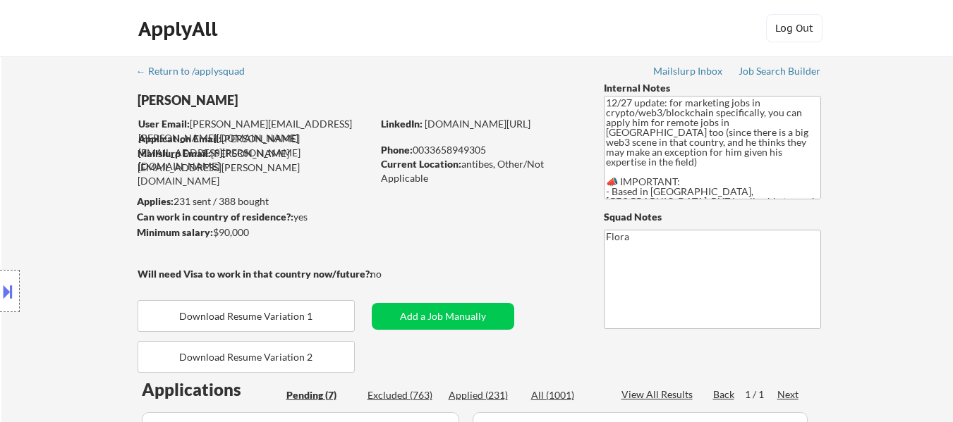
select select ""pending""
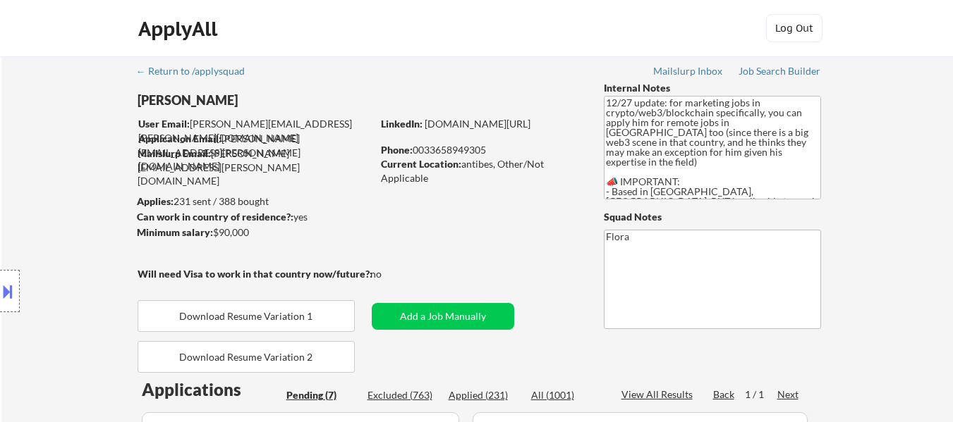
select select ""pending""
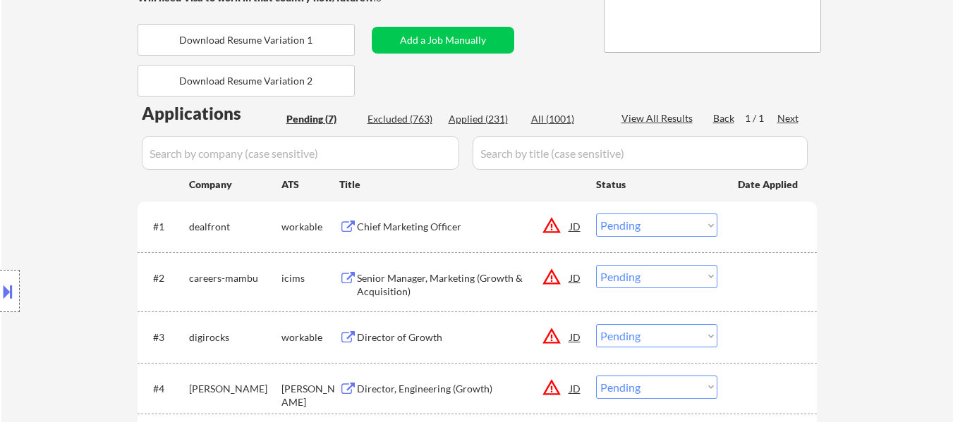
scroll to position [282, 0]
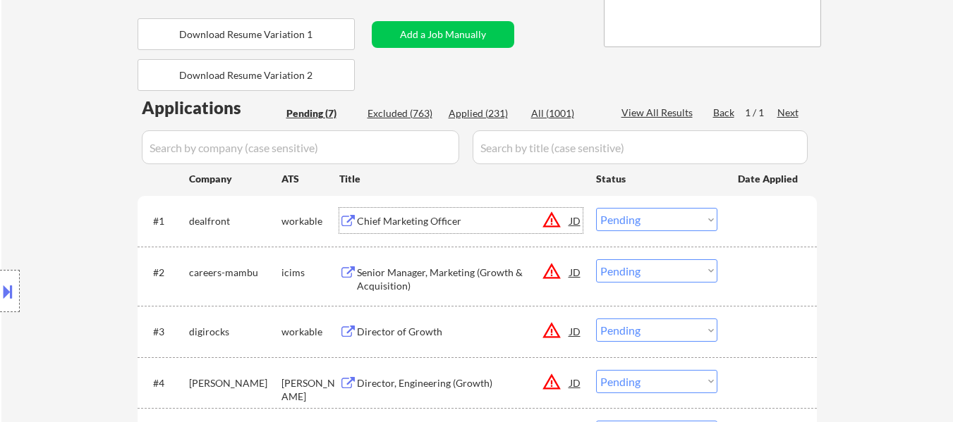
click at [432, 221] on div "Chief Marketing Officer" at bounding box center [463, 221] width 213 height 14
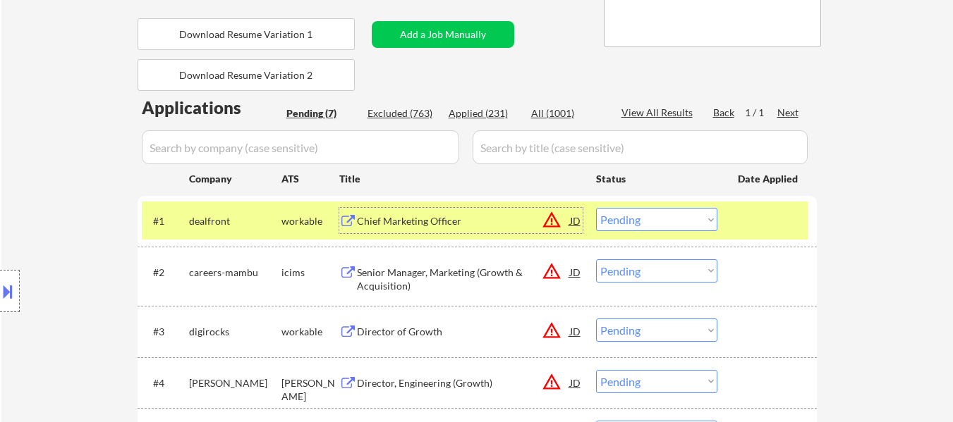
click at [455, 276] on div "Senior Manager, Marketing (Growth & Acquisition)" at bounding box center [463, 280] width 213 height 28
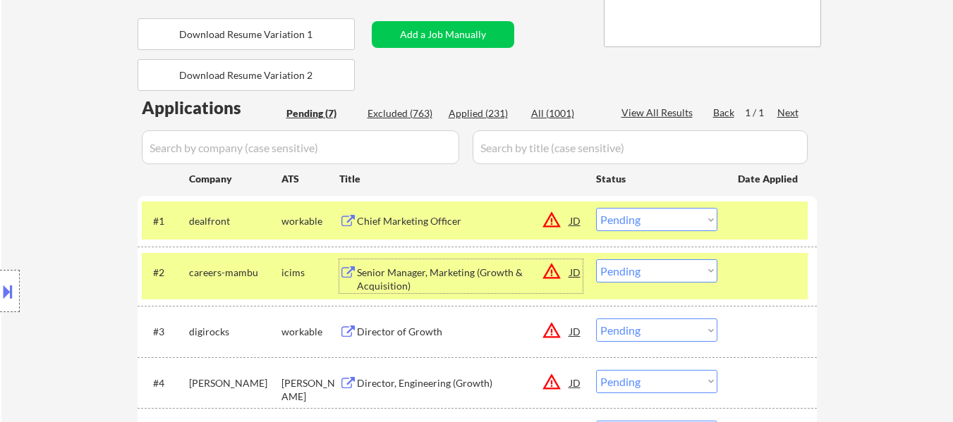
click at [645, 220] on select "Choose an option... Pending Applied Excluded (Questions) Excluded (Expired) Exc…" at bounding box center [656, 219] width 121 height 23
click at [596, 208] on select "Choose an option... Pending Applied Excluded (Questions) Excluded (Expired) Exc…" at bounding box center [656, 219] width 121 height 23
click at [420, 334] on div "Director of Growth" at bounding box center [463, 332] width 213 height 14
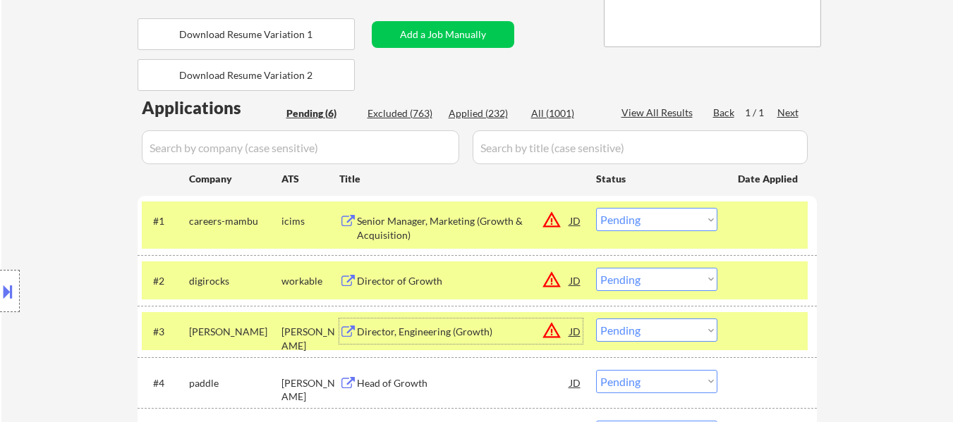
click at [645, 220] on select "Choose an option... Pending Applied Excluded (Questions) Excluded (Expired) Exc…" at bounding box center [656, 219] width 121 height 23
click at [596, 208] on select "Choose an option... Pending Applied Excluded (Questions) Excluded (Expired) Exc…" at bounding box center [656, 219] width 121 height 23
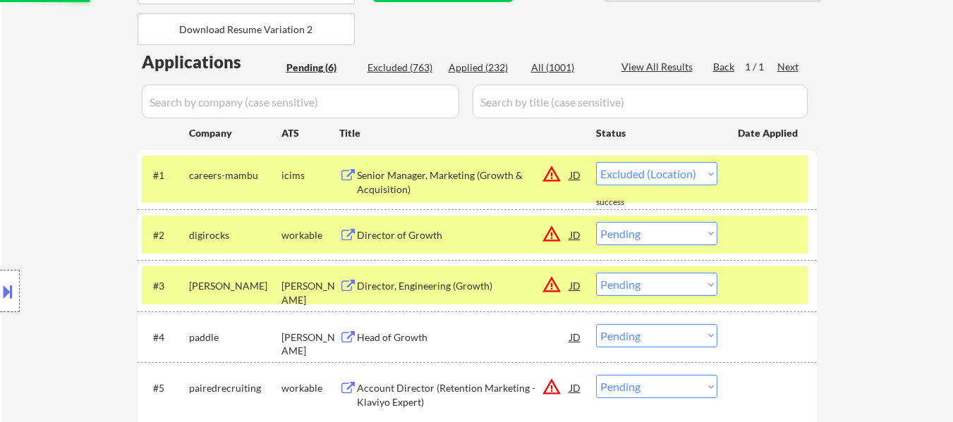
scroll to position [353, 0]
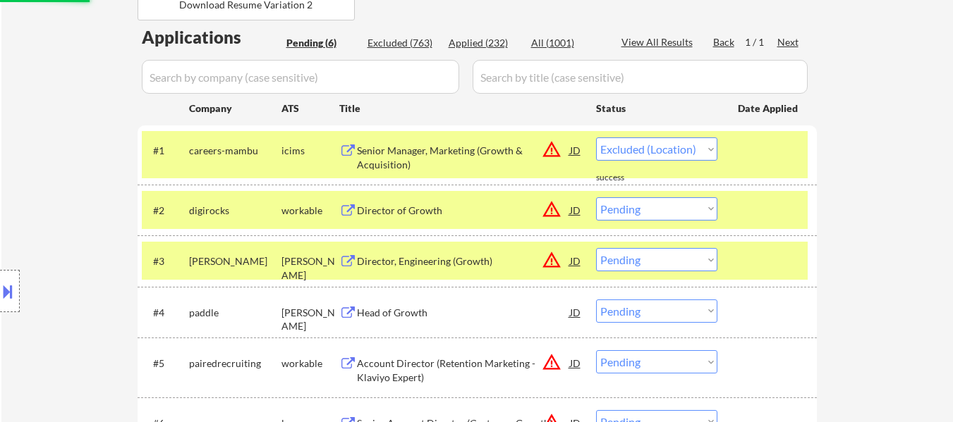
select select ""pending""
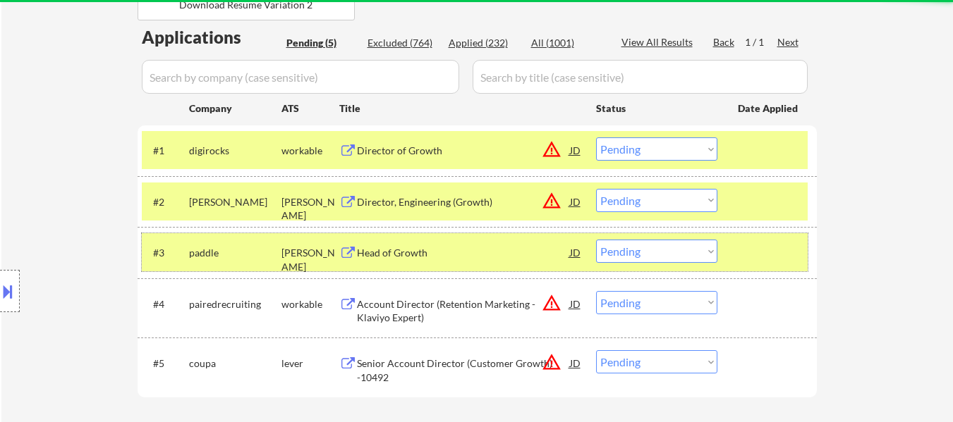
click at [772, 250] on div at bounding box center [769, 252] width 62 height 25
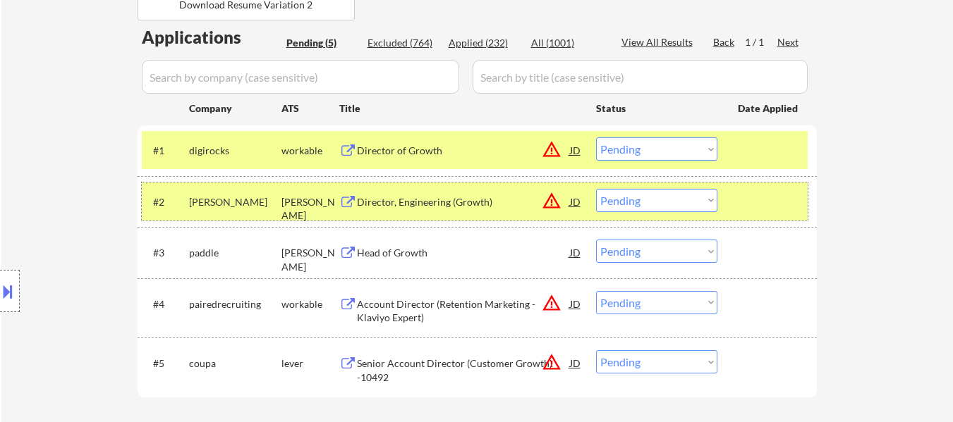
drag, startPoint x: 770, startPoint y: 196, endPoint x: 553, endPoint y: 198, distance: 217.3
click at [770, 196] on div at bounding box center [769, 201] width 62 height 25
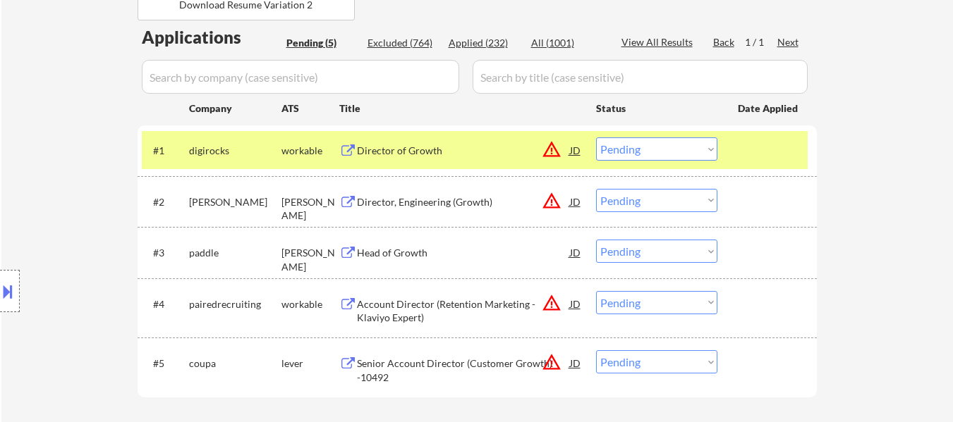
click at [446, 197] on div "Director, Engineering (Growth)" at bounding box center [463, 202] width 213 height 14
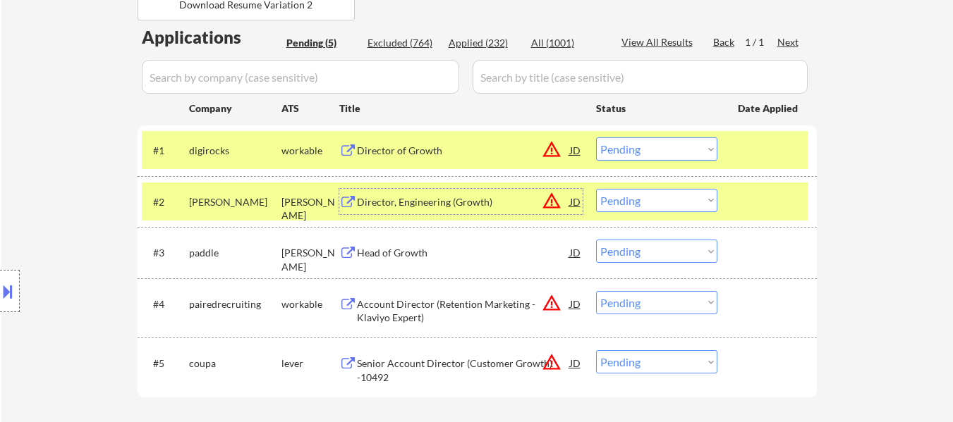
click at [690, 198] on select "Choose an option... Pending Applied Excluded (Questions) Excluded (Expired) Exc…" at bounding box center [656, 200] width 121 height 23
click at [596, 189] on select "Choose an option... Pending Applied Excluded (Questions) Excluded (Expired) Exc…" at bounding box center [656, 200] width 121 height 23
select select ""pending""
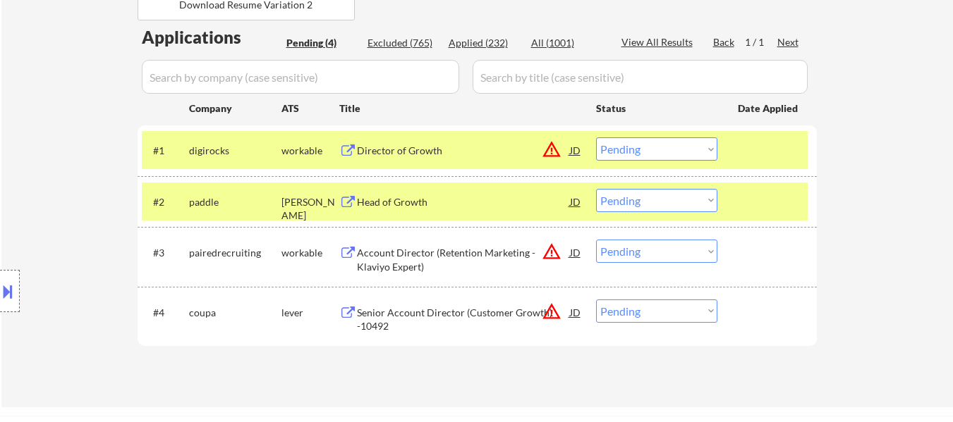
click at [431, 154] on div "Director of Growth" at bounding box center [463, 151] width 213 height 14
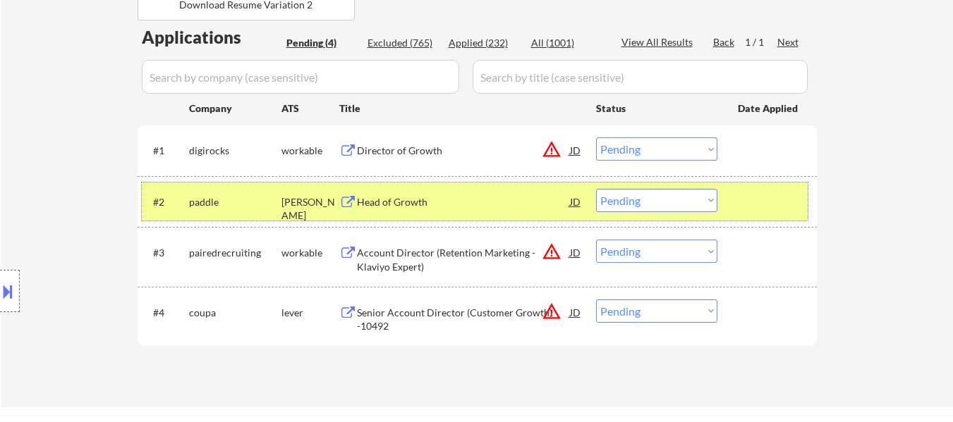
click at [748, 190] on div at bounding box center [769, 201] width 62 height 25
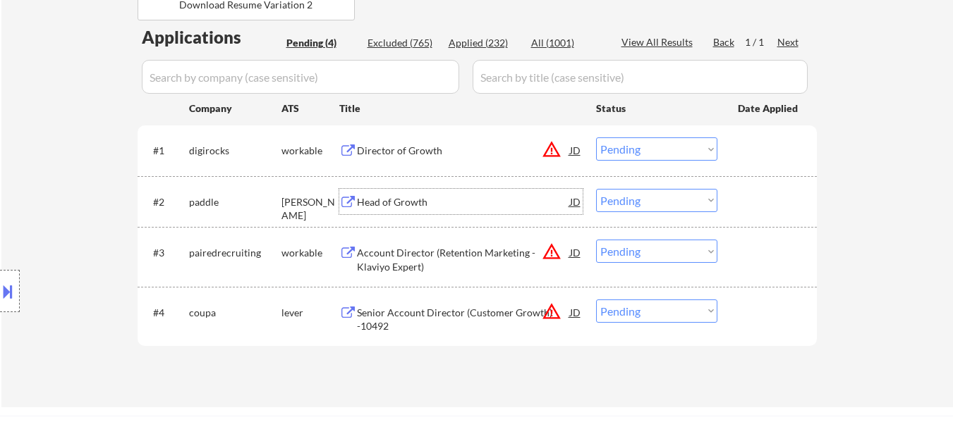
click at [471, 200] on div "Head of Growth" at bounding box center [463, 202] width 213 height 14
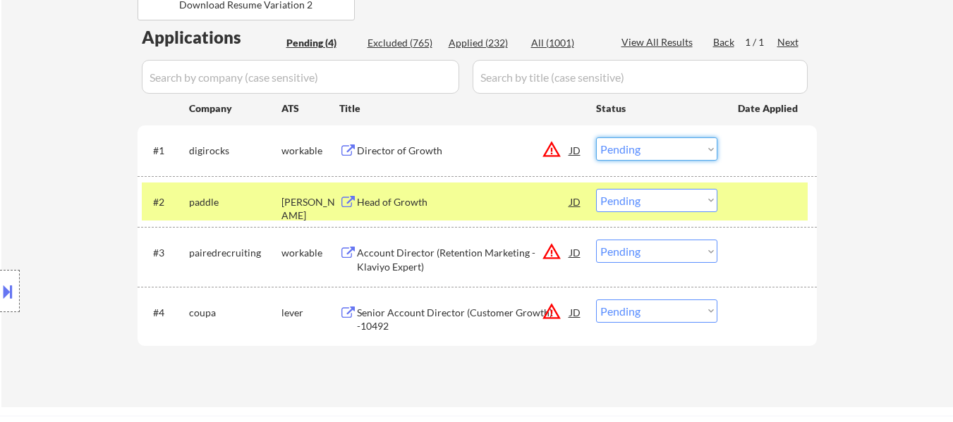
click at [667, 150] on select "Choose an option... Pending Applied Excluded (Questions) Excluded (Expired) Exc…" at bounding box center [656, 149] width 121 height 23
click at [596, 138] on select "Choose an option... Pending Applied Excluded (Questions) Excluded (Expired) Exc…" at bounding box center [656, 149] width 121 height 23
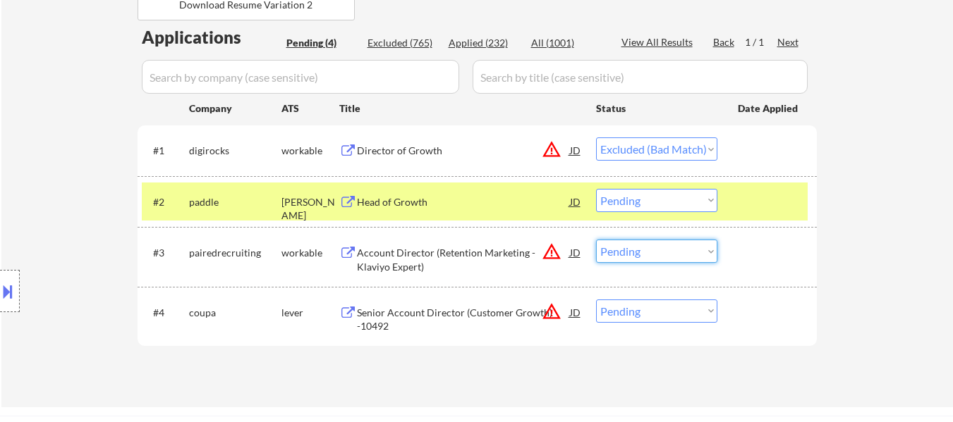
click at [684, 257] on select "Choose an option... Pending Applied Excluded (Questions) Excluded (Expired) Exc…" at bounding box center [656, 251] width 121 height 23
click at [851, 221] on div "← Return to /applysquad Mailslurp Inbox Job Search Builder [PERSON_NAME] User E…" at bounding box center [476, 56] width 951 height 704
select select ""pending""
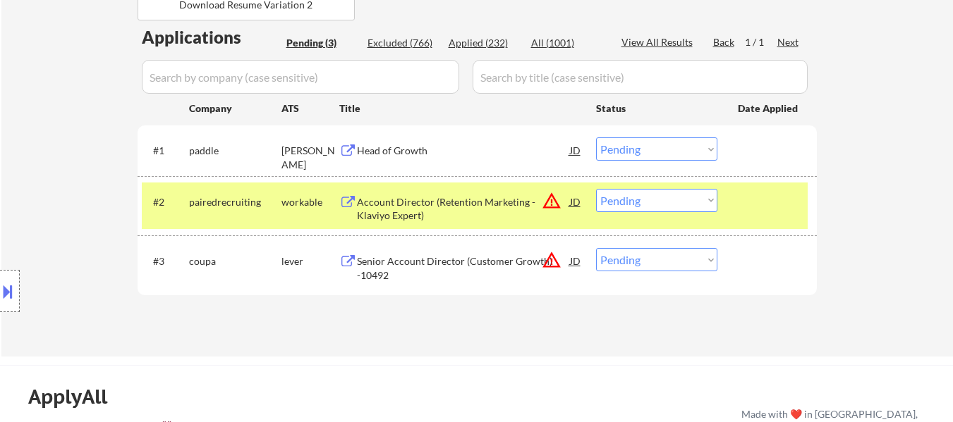
click at [506, 207] on div "Account Director (Retention Marketing - Klaviyo Expert)" at bounding box center [463, 209] width 213 height 28
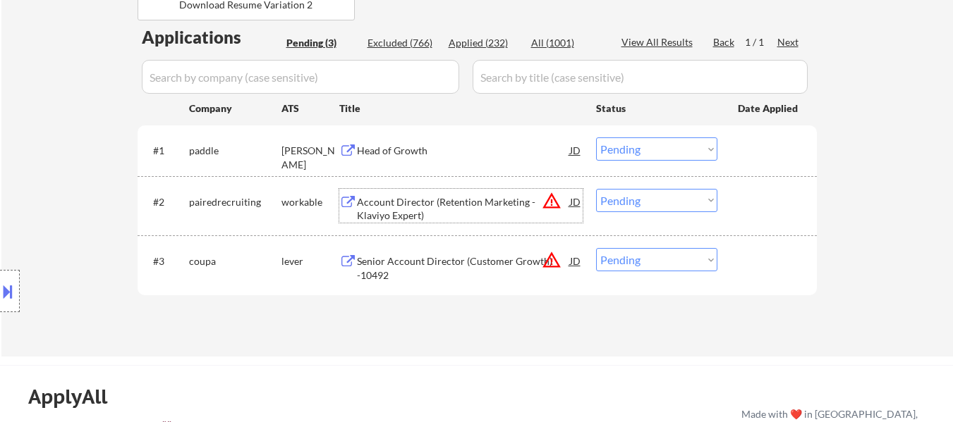
click at [645, 201] on select "Choose an option... Pending Applied Excluded (Questions) Excluded (Expired) Exc…" at bounding box center [656, 200] width 121 height 23
click at [596, 189] on select "Choose an option... Pending Applied Excluded (Questions) Excluded (Expired) Exc…" at bounding box center [656, 200] width 121 height 23
click at [438, 265] on div "Senior Account Director (Customer Growth) -10492" at bounding box center [463, 269] width 213 height 28
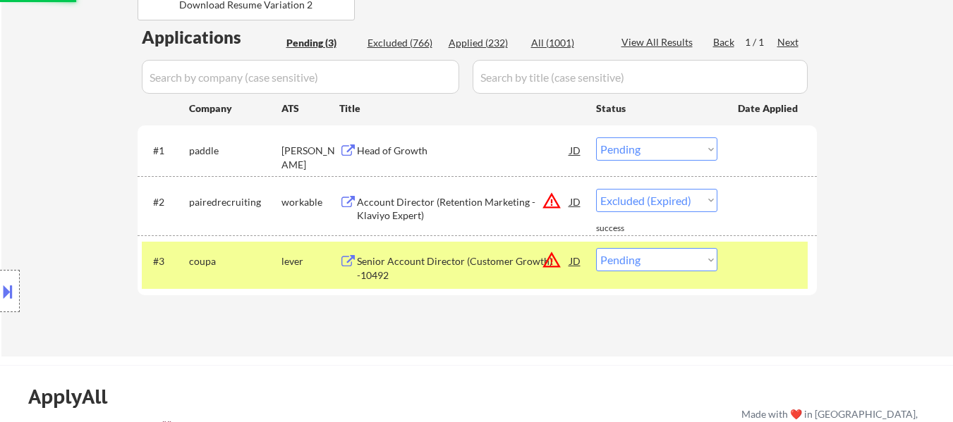
select select ""pending""
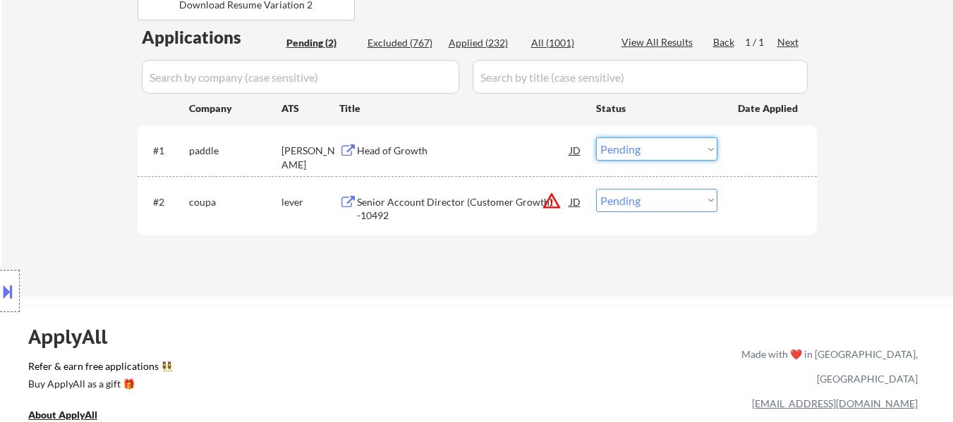
click at [667, 153] on select "Choose an option... Pending Applied Excluded (Questions) Excluded (Expired) Exc…" at bounding box center [656, 149] width 121 height 23
click at [596, 138] on select "Choose an option... Pending Applied Excluded (Questions) Excluded (Expired) Exc…" at bounding box center [656, 149] width 121 height 23
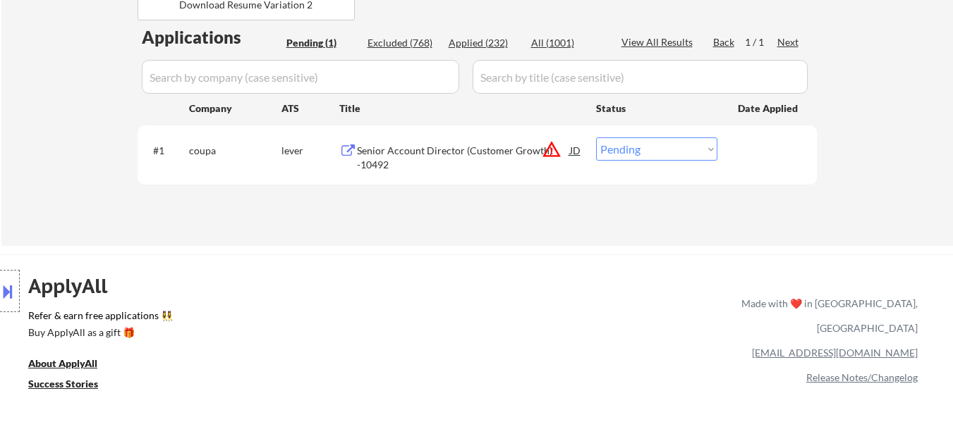
click at [701, 148] on select "Choose an option... Pending Applied Excluded (Questions) Excluded (Expired) Exc…" at bounding box center [656, 149] width 121 height 23
select select ""excluded__bad_match_""
click at [596, 138] on select "Choose an option... Pending Applied Excluded (Questions) Excluded (Expired) Exc…" at bounding box center [656, 149] width 121 height 23
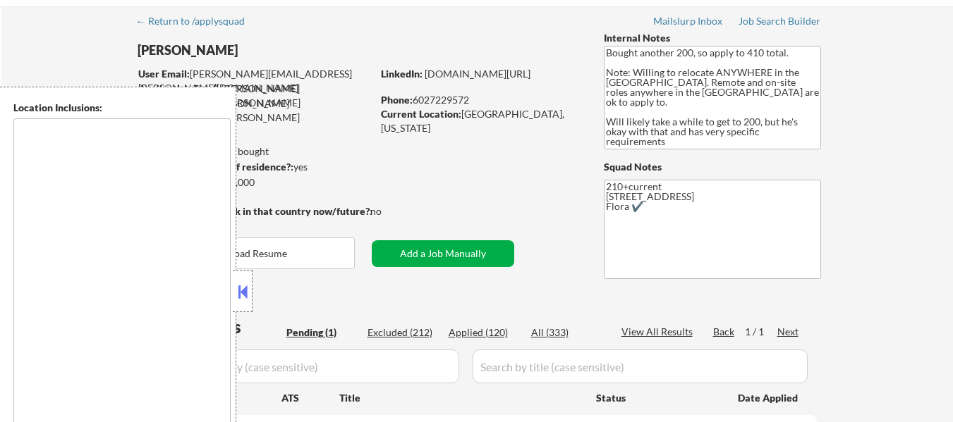
scroll to position [141, 0]
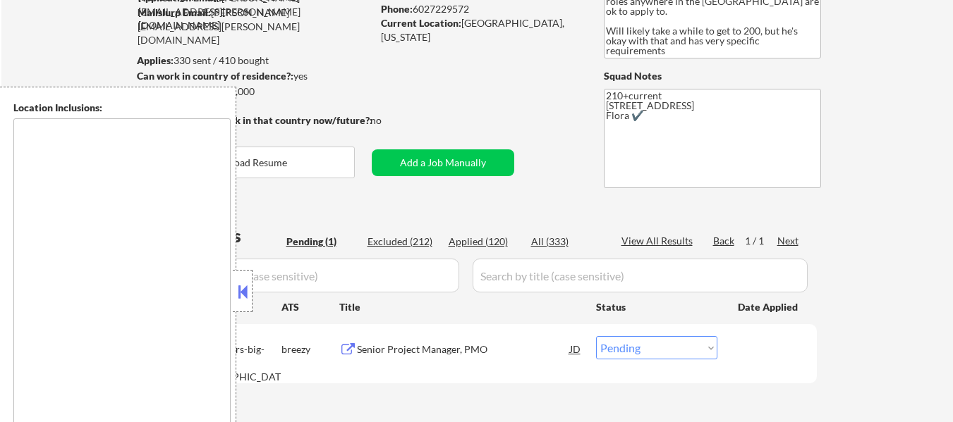
click at [243, 289] on button at bounding box center [243, 291] width 16 height 21
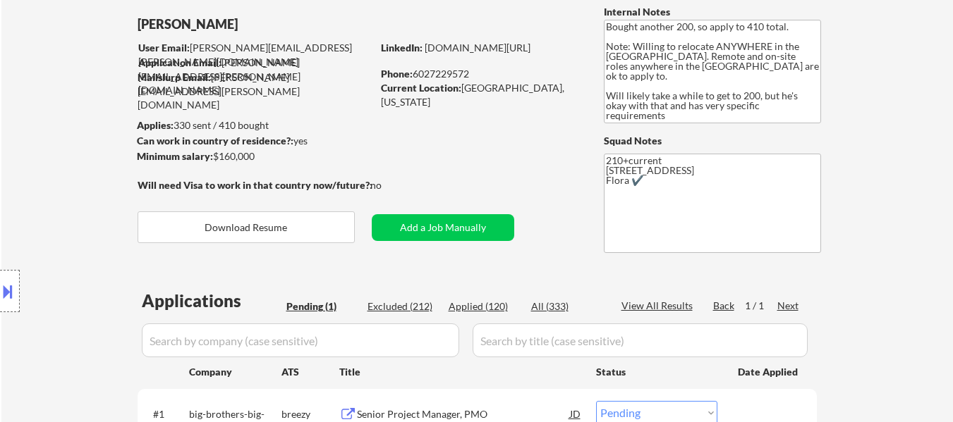
scroll to position [212, 0]
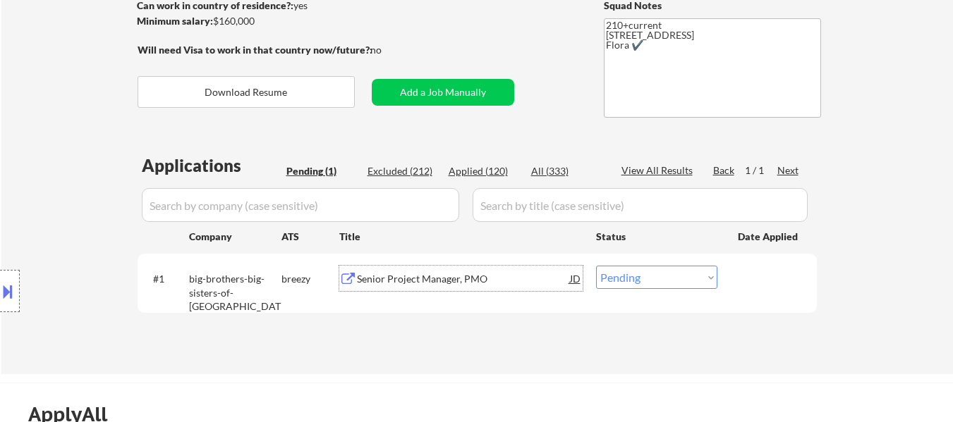
click at [451, 280] on div "Senior Project Manager, PMO" at bounding box center [463, 279] width 213 height 14
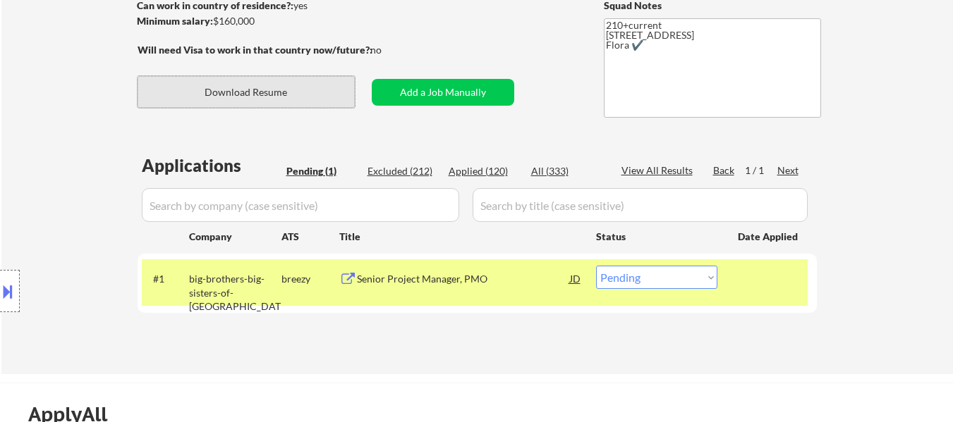
click at [276, 94] on button "Download Resume" at bounding box center [246, 92] width 217 height 32
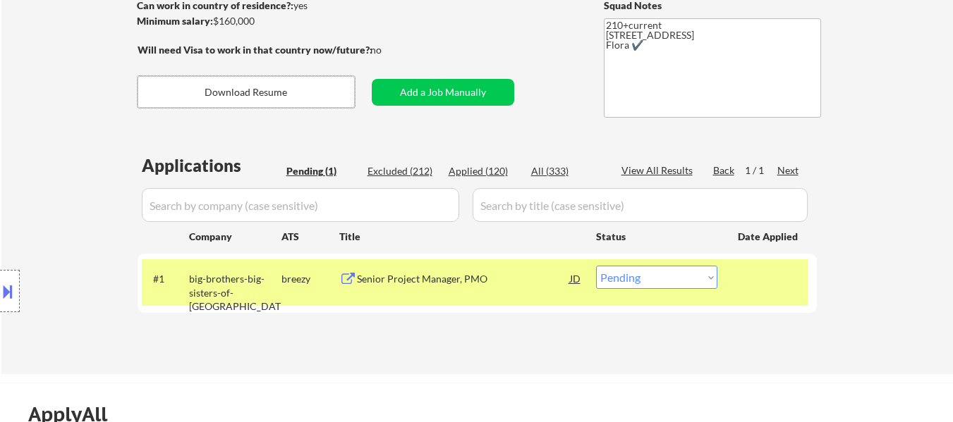
click at [415, 284] on div "Senior Project Manager, PMO" at bounding box center [463, 279] width 213 height 14
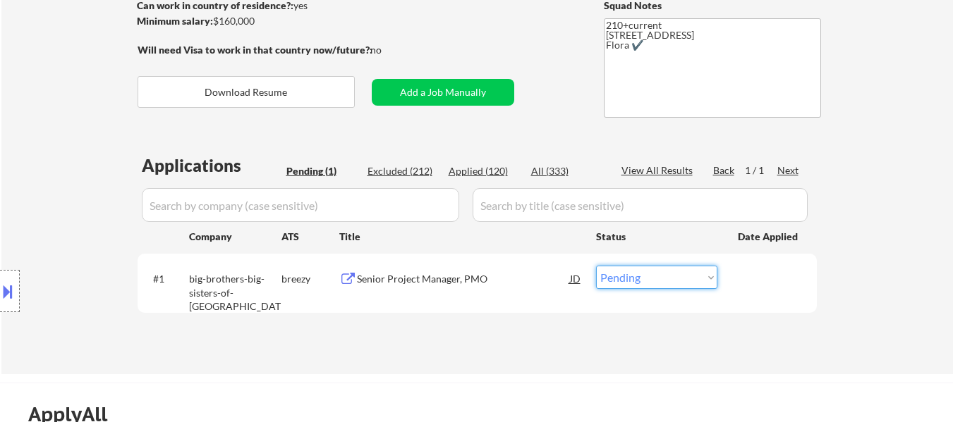
click at [676, 277] on select "Choose an option... Pending Applied Excluded (Questions) Excluded (Expired) Exc…" at bounding box center [656, 277] width 121 height 23
select select ""excluded""
click at [596, 266] on select "Choose an option... Pending Applied Excluded (Questions) Excluded (Expired) Exc…" at bounding box center [656, 277] width 121 height 23
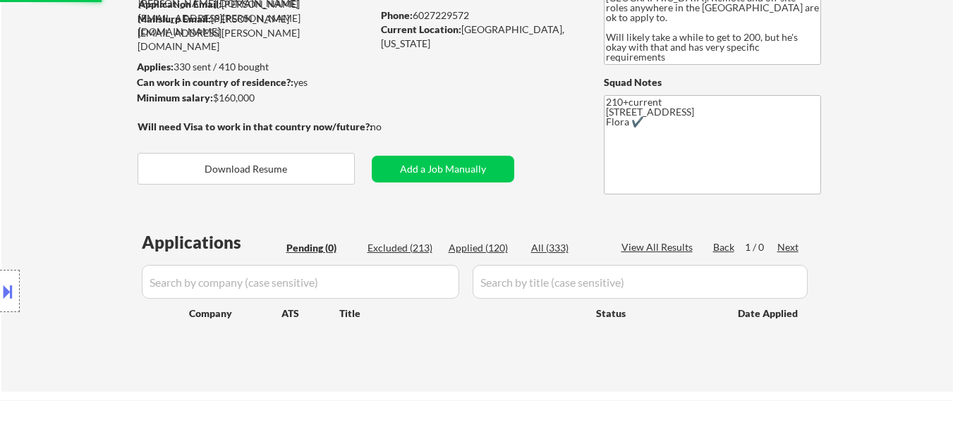
scroll to position [0, 0]
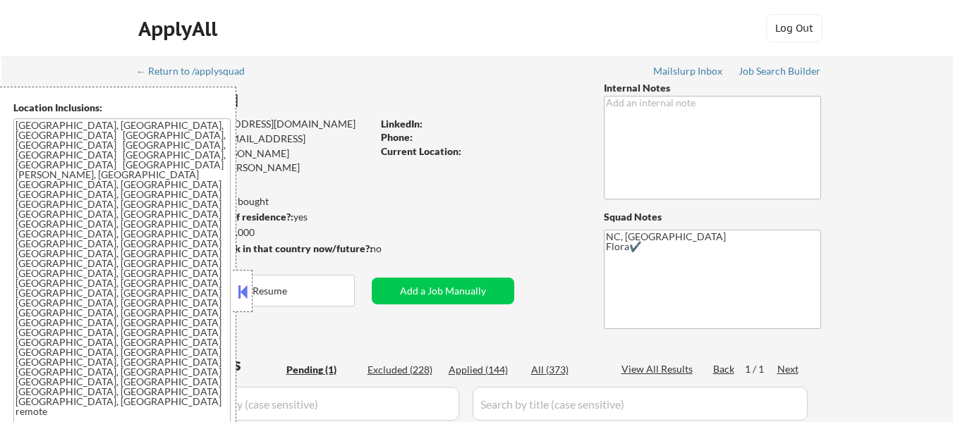
click at [248, 284] on button at bounding box center [243, 291] width 16 height 21
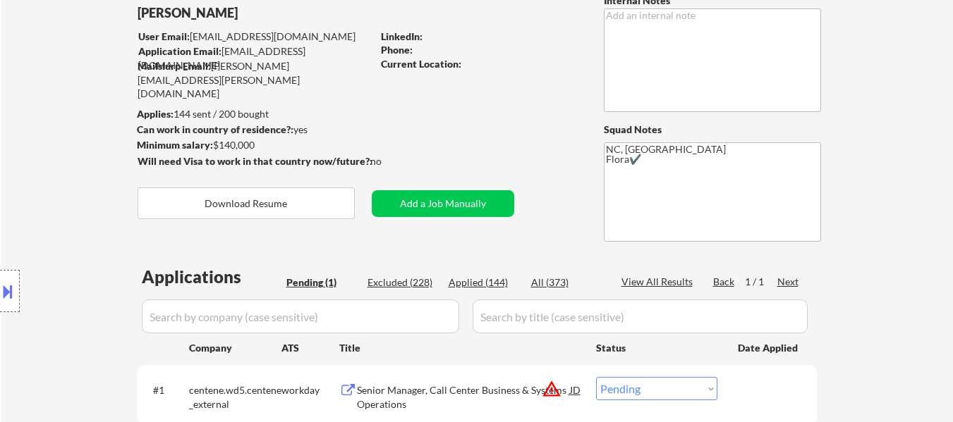
scroll to position [282, 0]
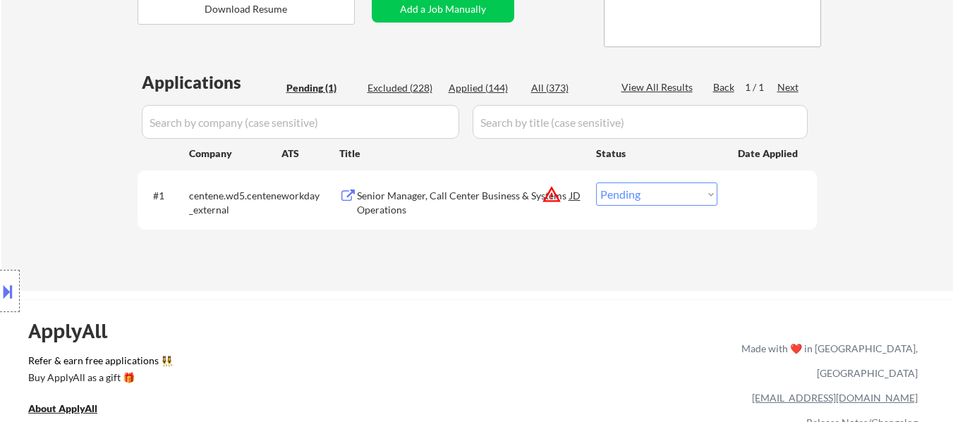
click at [660, 193] on select "Choose an option... Pending Applied Excluded (Questions) Excluded (Expired) Exc…" at bounding box center [656, 194] width 121 height 23
select select ""excluded""
click at [596, 183] on select "Choose an option... Pending Applied Excluded (Questions) Excluded (Expired) Exc…" at bounding box center [656, 194] width 121 height 23
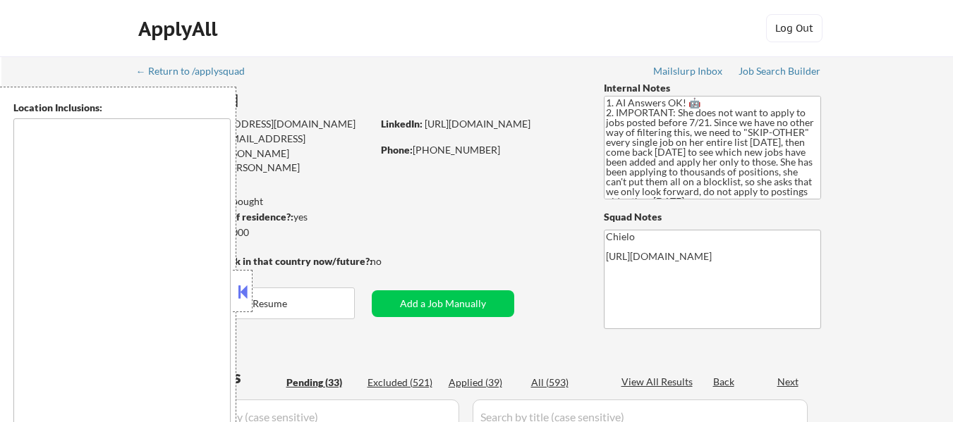
type textarea "remote"
select select ""pending""
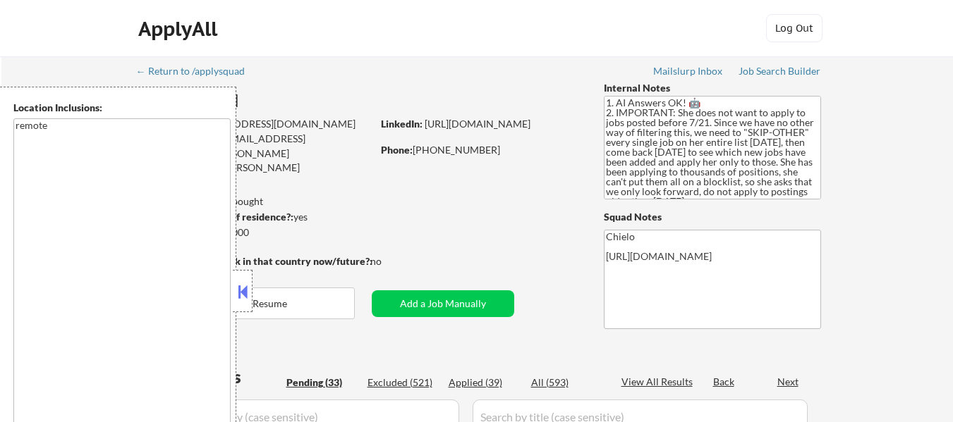
select select ""pending""
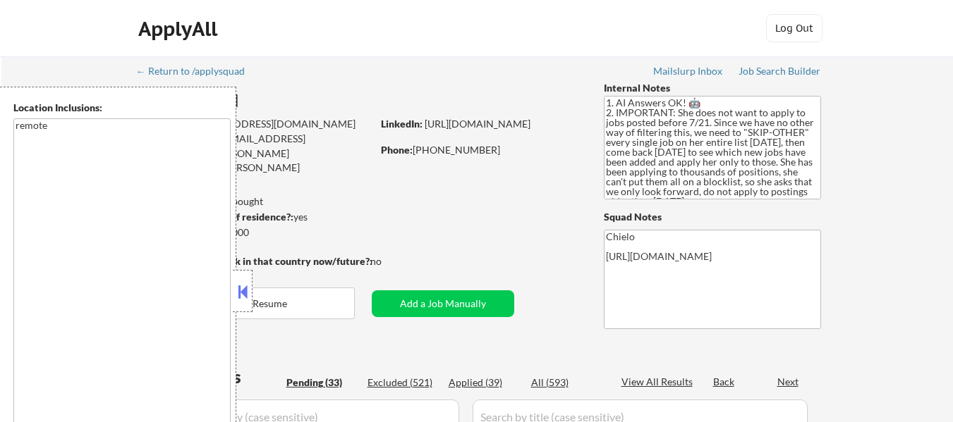
select select ""pending""
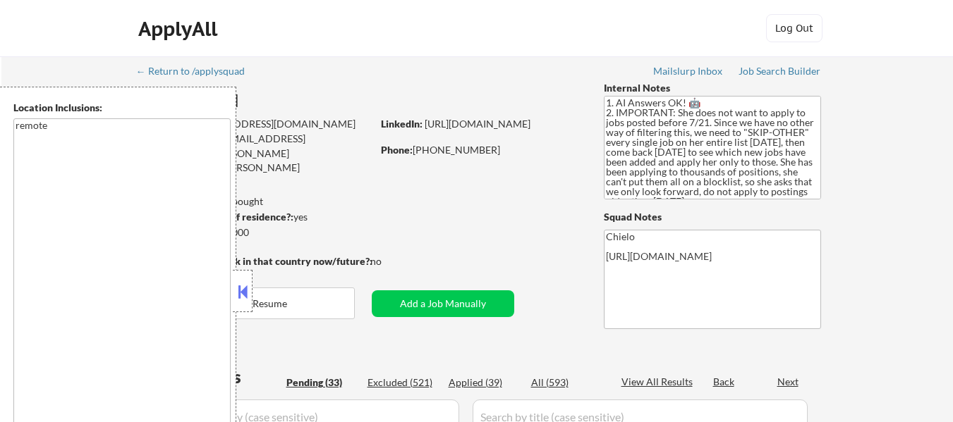
select select ""pending""
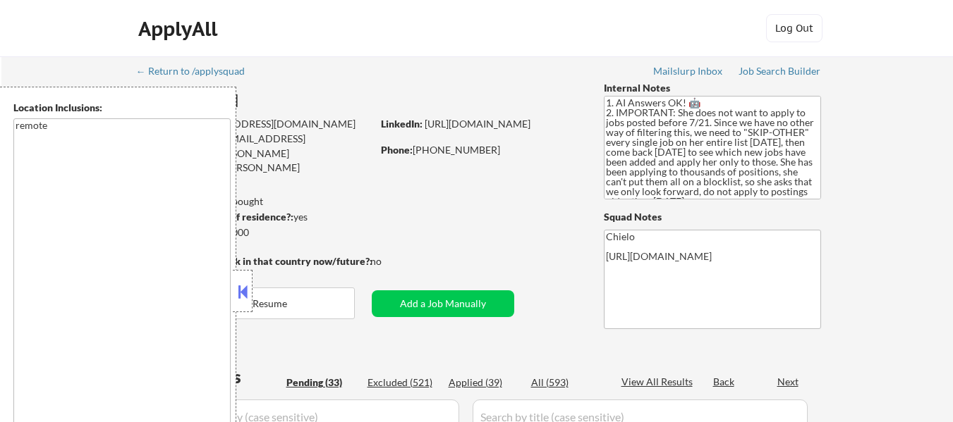
select select ""pending""
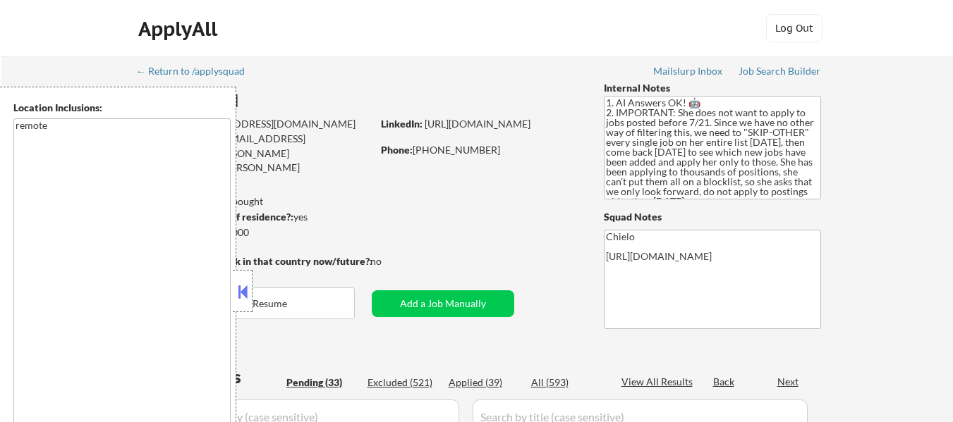
select select ""pending""
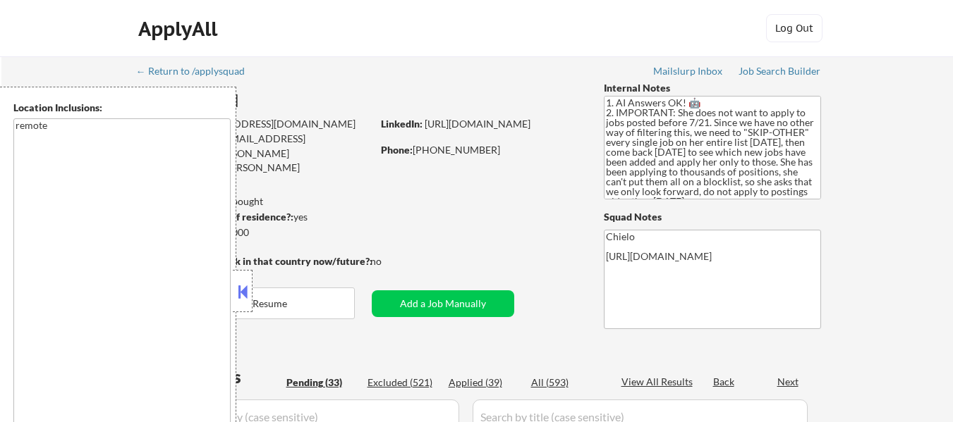
select select ""pending""
click at [240, 284] on button at bounding box center [243, 291] width 16 height 21
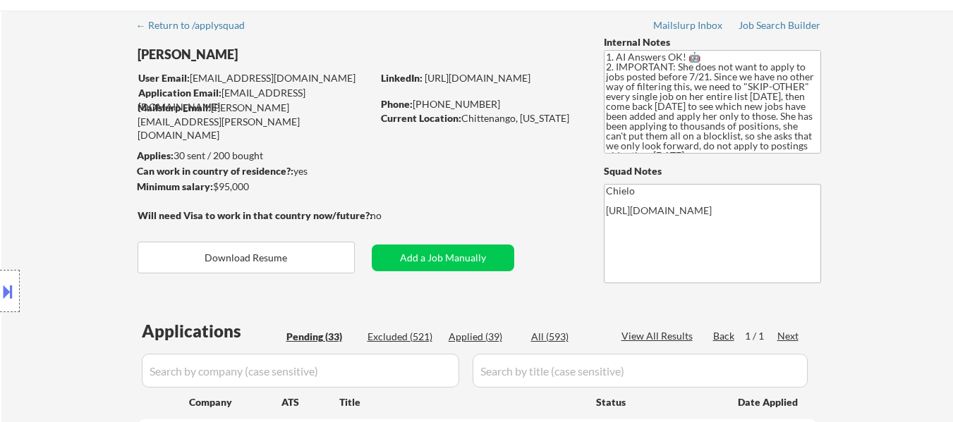
scroll to position [71, 0]
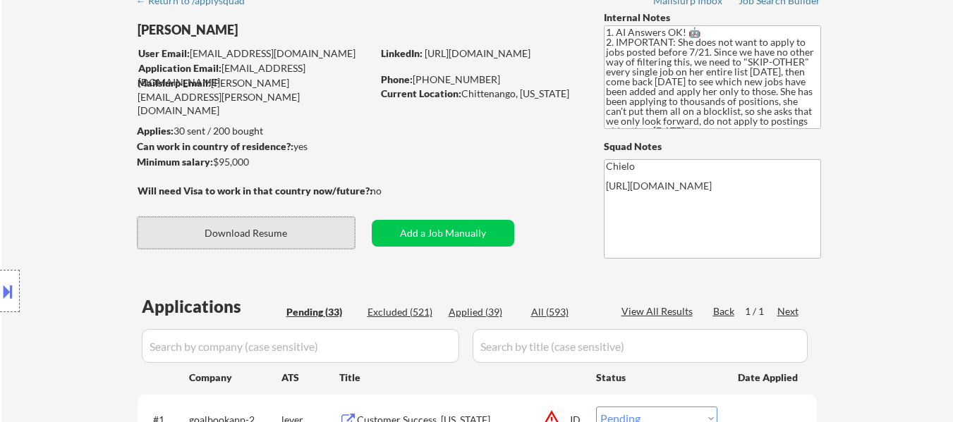
click at [255, 236] on button "Download Resume" at bounding box center [246, 233] width 217 height 32
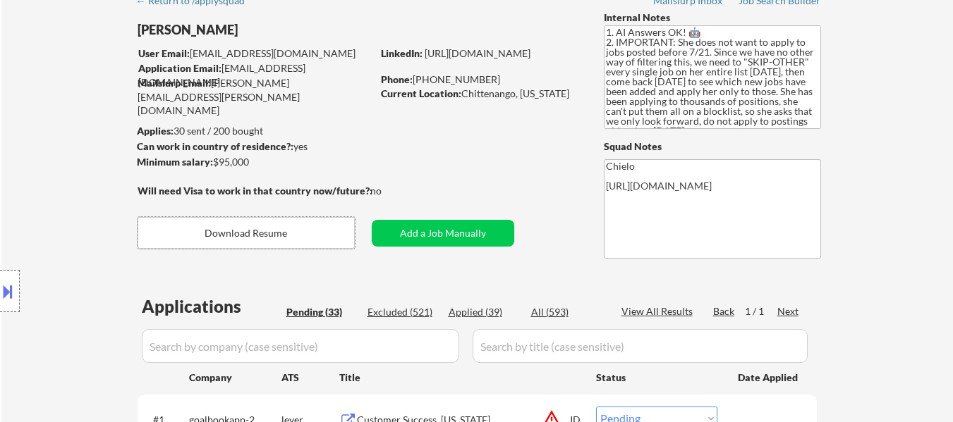
click at [6, 295] on button at bounding box center [8, 291] width 16 height 23
